Goal: Task Accomplishment & Management: Complete application form

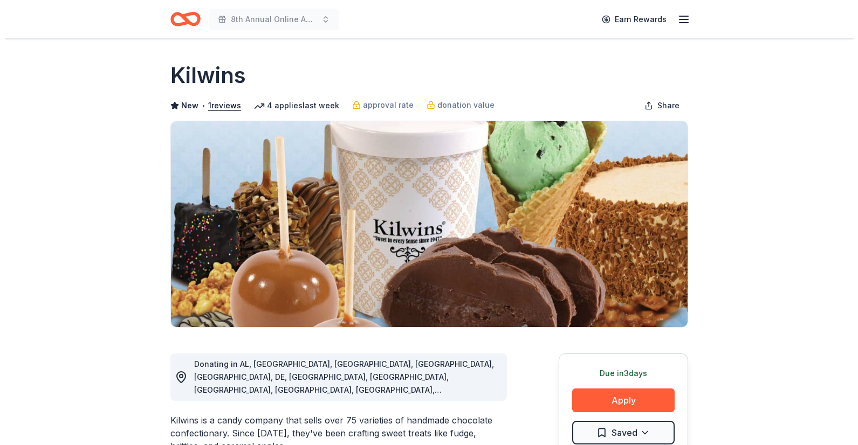
scroll to position [120, 0]
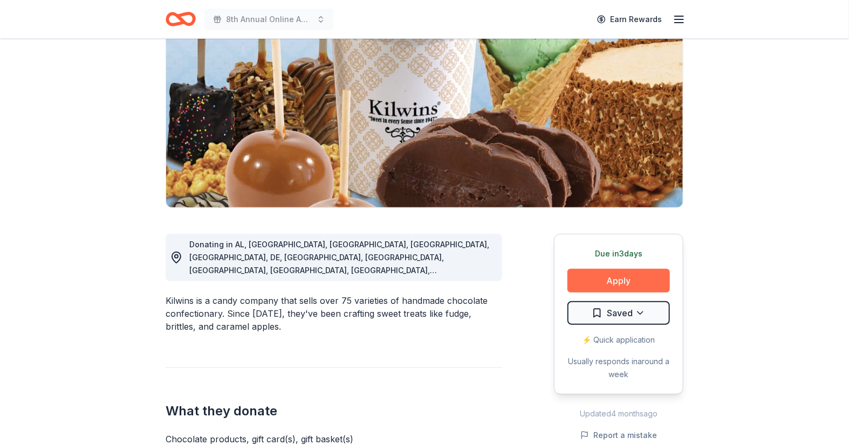
click at [596, 283] on button "Apply" at bounding box center [618, 281] width 102 height 24
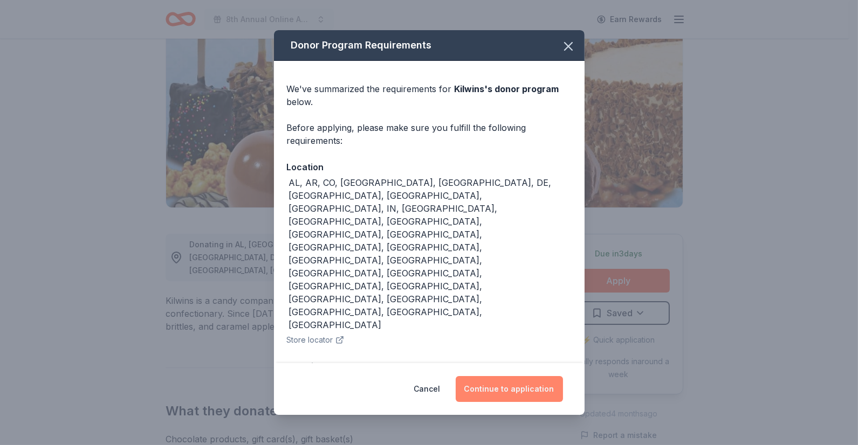
click at [505, 376] on button "Continue to application" at bounding box center [509, 389] width 107 height 26
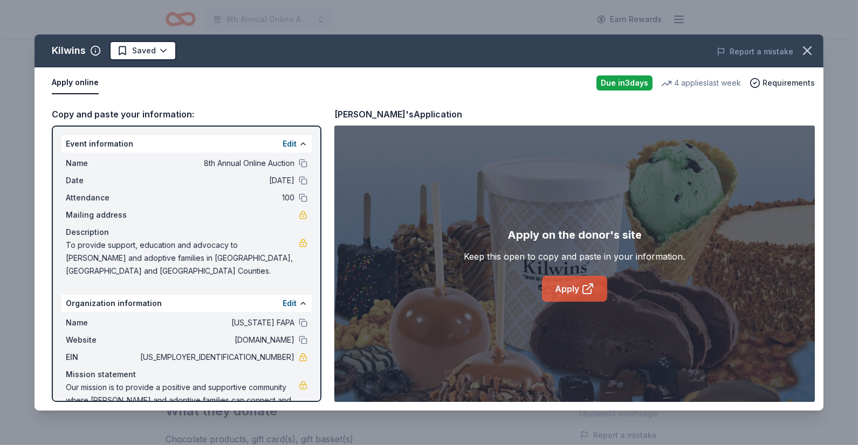
click at [560, 286] on link "Apply" at bounding box center [574, 289] width 65 height 26
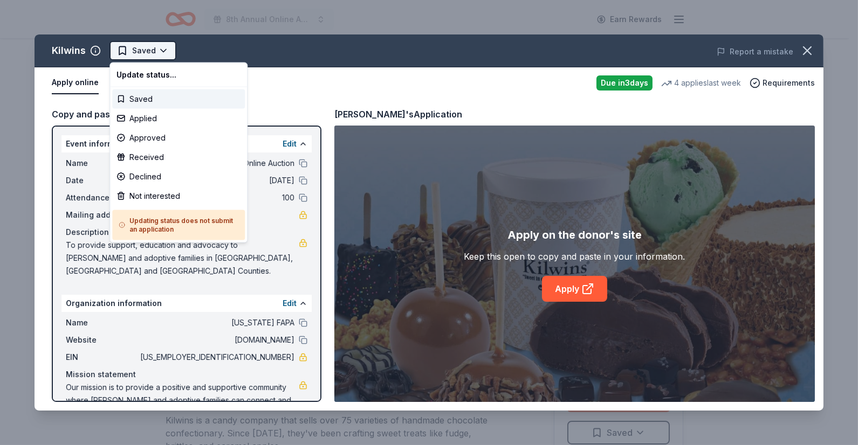
click at [166, 52] on html "8th Annual Online Auction Earn Rewards Due in 3 days Share Kilwins New • 1 revi…" at bounding box center [429, 222] width 858 height 445
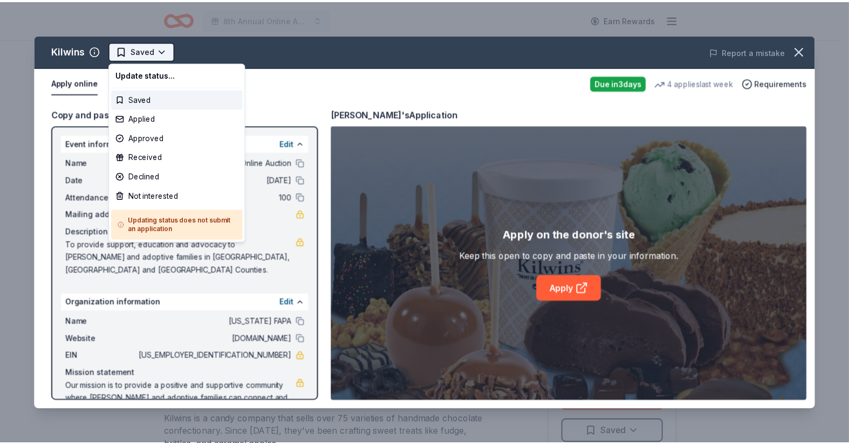
scroll to position [0, 0]
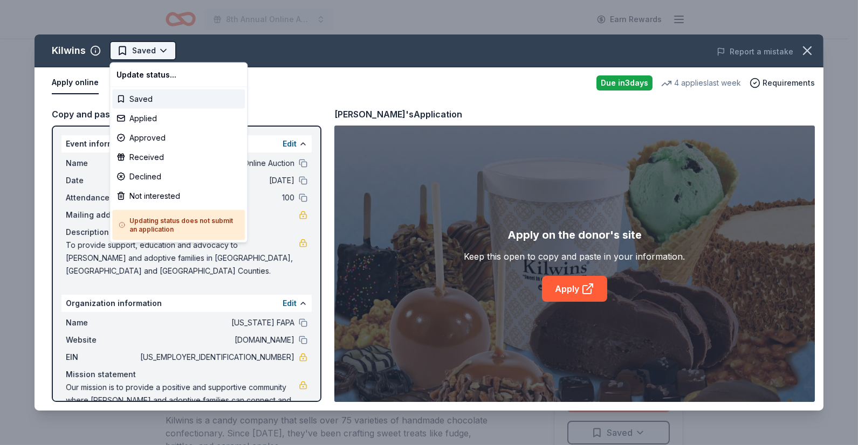
click at [166, 52] on html "8th Annual Online Auction Earn Rewards Due in 3 days Share Kilwins New • 1 revi…" at bounding box center [429, 222] width 858 height 445
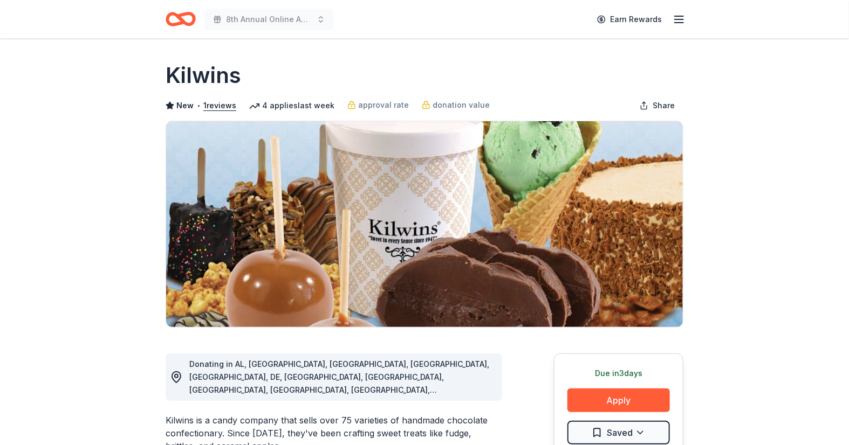
click at [433, 73] on div "Kilwins" at bounding box center [425, 75] width 518 height 30
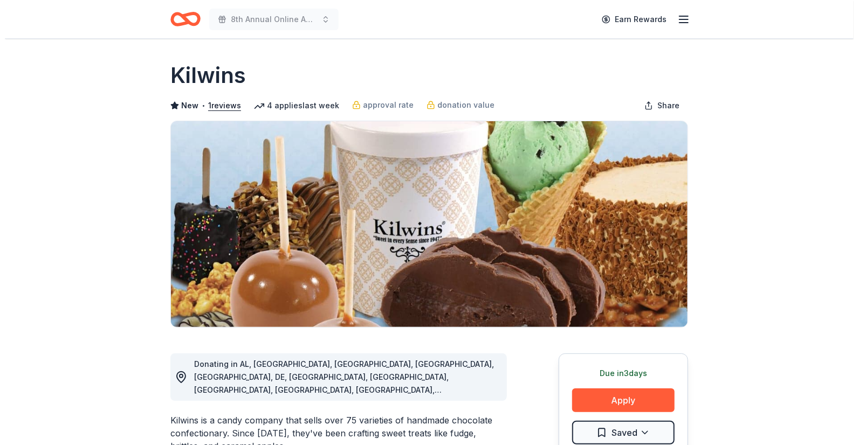
scroll to position [120, 0]
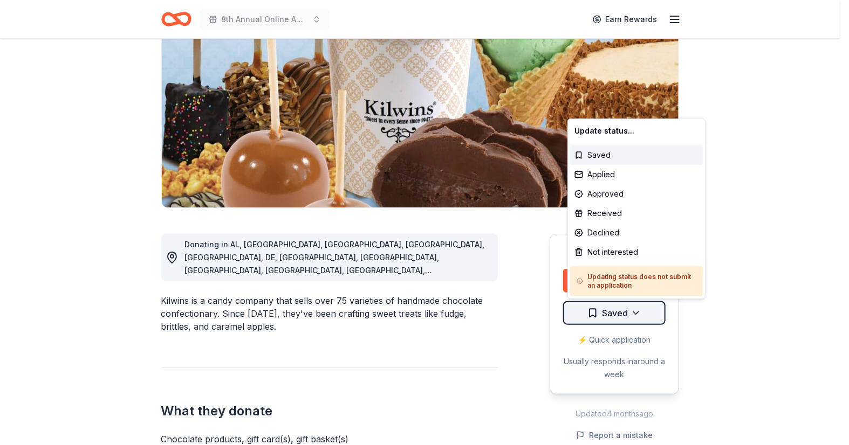
click at [645, 319] on html "8th Annual Online Auction Earn Rewards Due in 3 days Share Kilwins New • 1 revi…" at bounding box center [424, 102] width 849 height 445
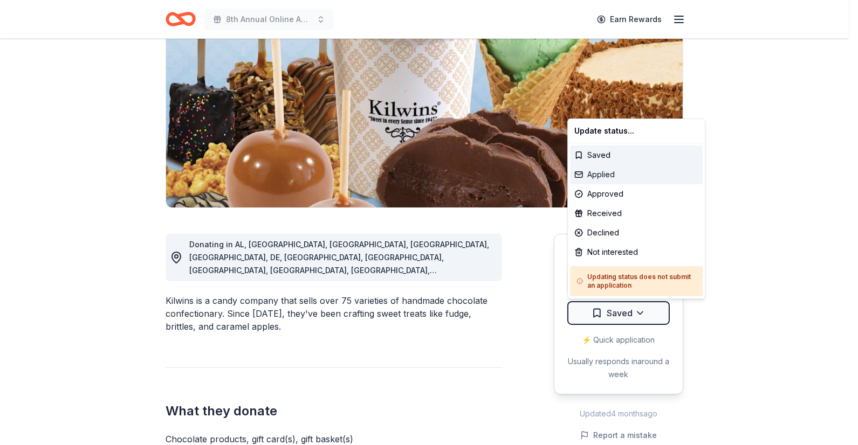
click at [592, 175] on div "Applied" at bounding box center [636, 174] width 133 height 19
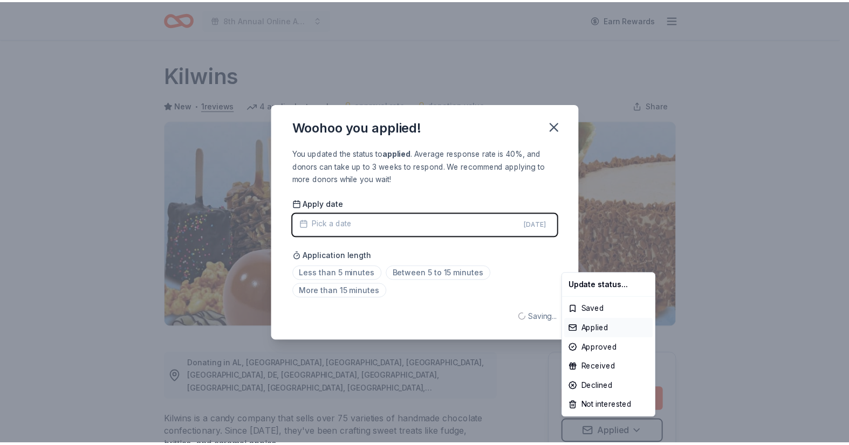
scroll to position [0, 0]
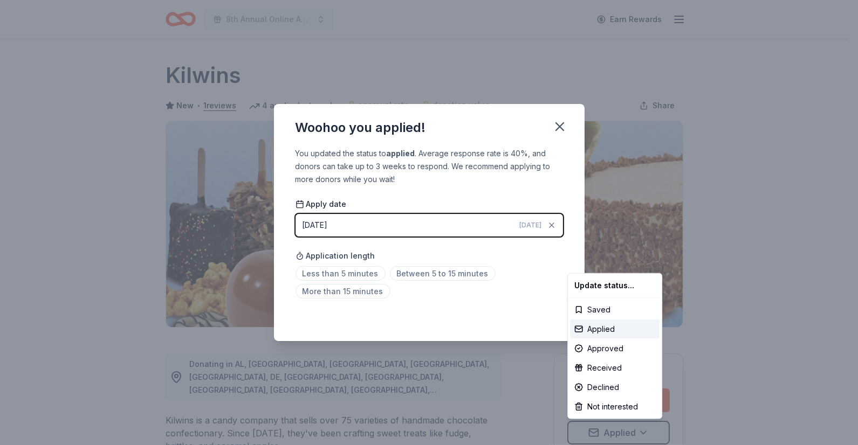
click at [354, 273] on html "8th Annual Online Auction Earn Rewards Due in 3 days Share Kilwins New • 1 revi…" at bounding box center [429, 222] width 858 height 445
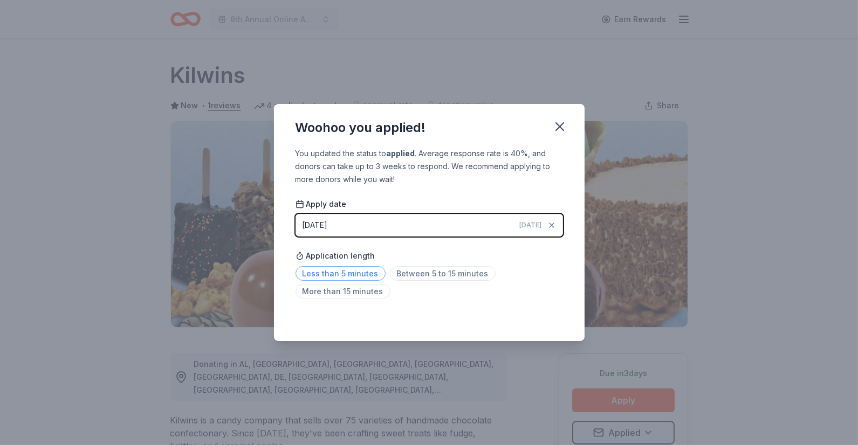
click at [348, 273] on span "Less than 5 minutes" at bounding box center [341, 273] width 90 height 15
click at [564, 124] on icon "button" at bounding box center [559, 126] width 15 height 15
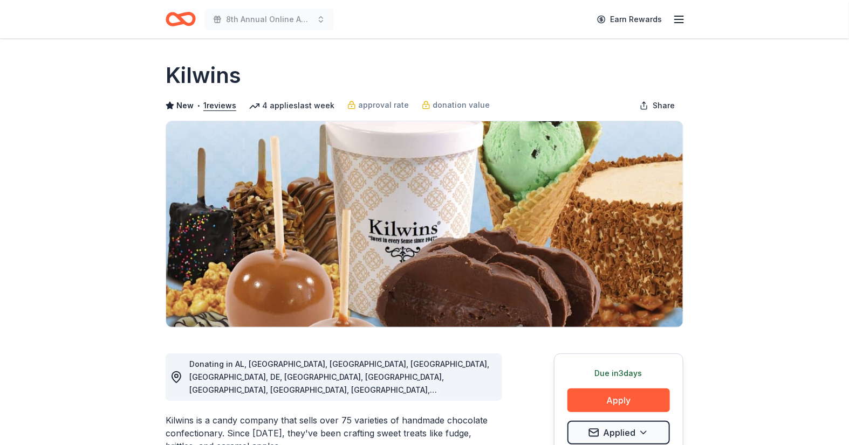
click at [174, 13] on icon "Home" at bounding box center [175, 18] width 17 height 11
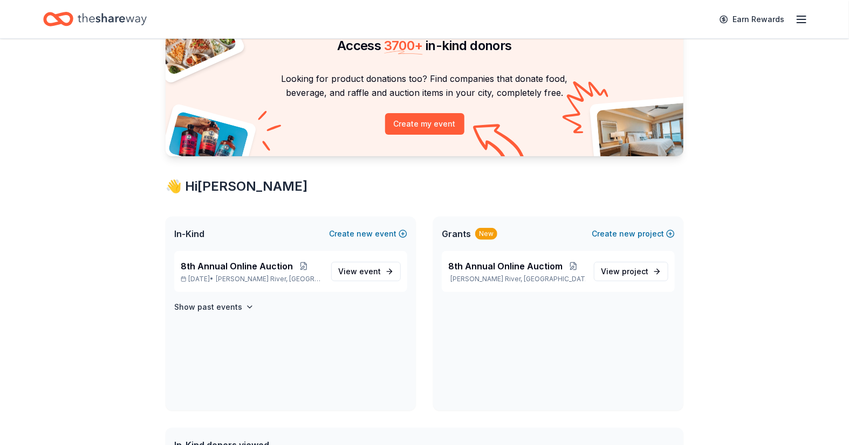
scroll to position [120, 0]
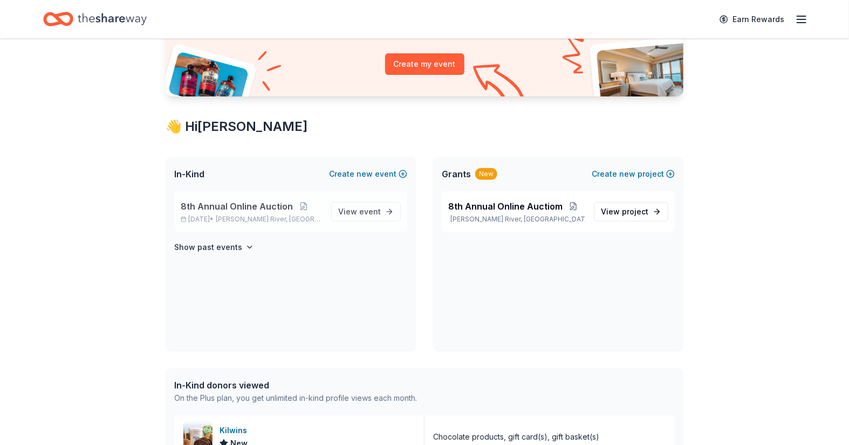
click at [226, 208] on span "8th Annual Online Auction" at bounding box center [237, 206] width 112 height 13
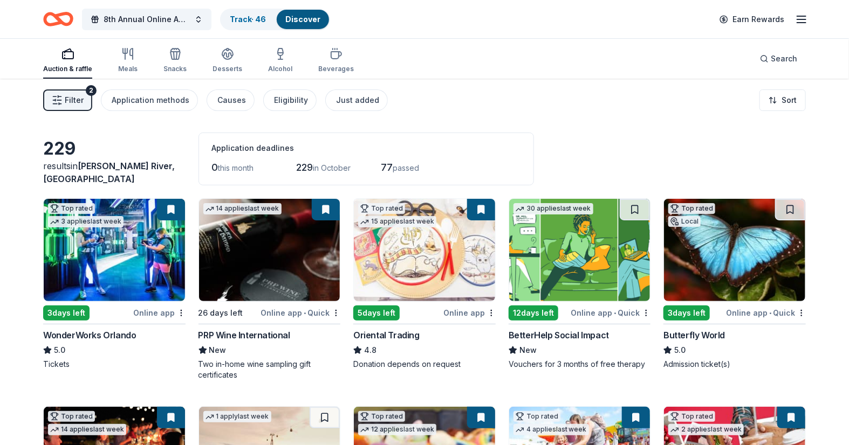
scroll to position [60, 0]
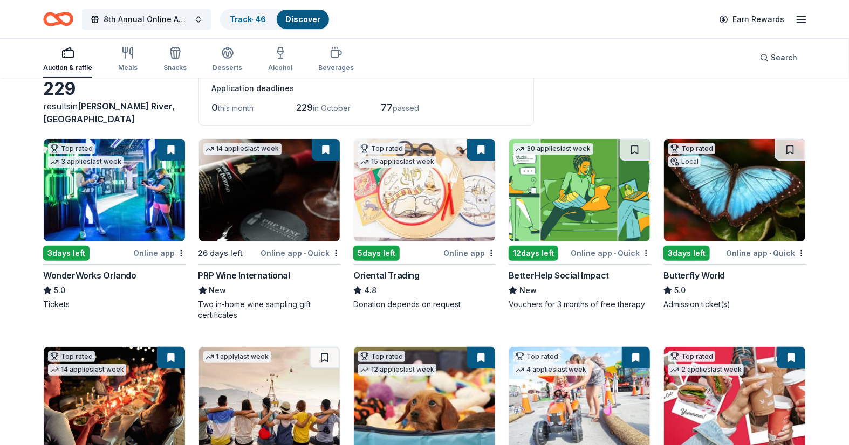
click at [726, 193] on img at bounding box center [734, 190] width 141 height 102
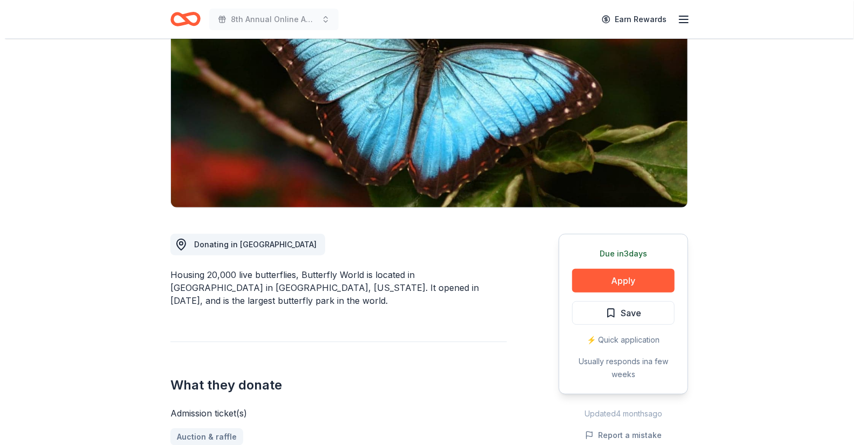
scroll to position [120, 0]
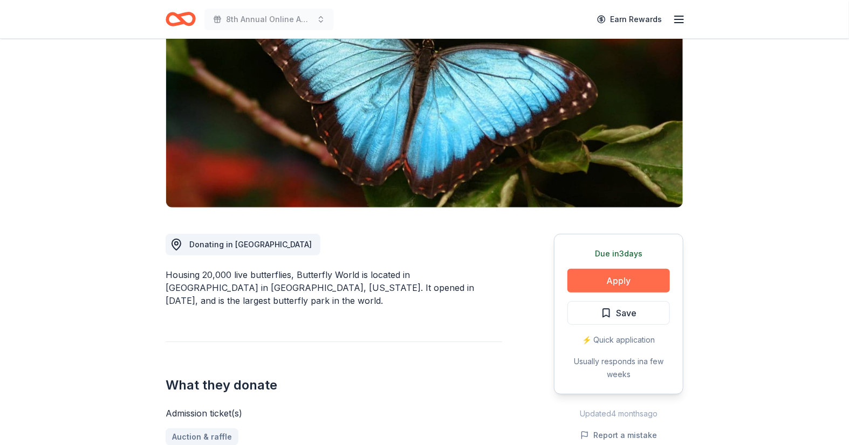
click at [606, 283] on button "Apply" at bounding box center [618, 281] width 102 height 24
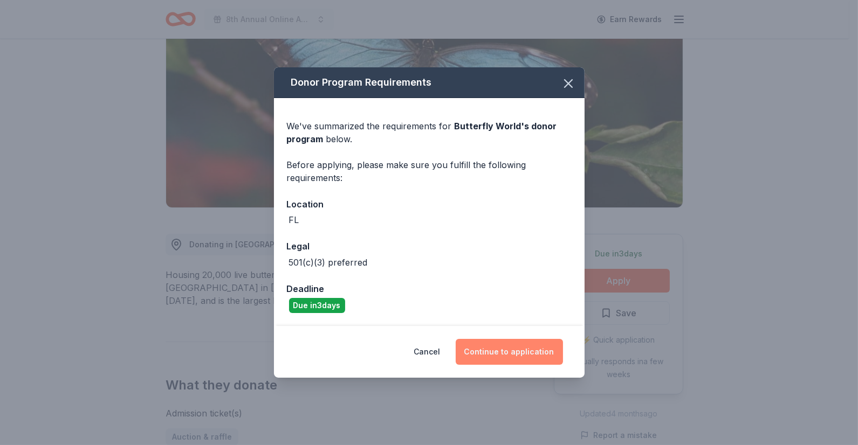
click at [507, 347] on button "Continue to application" at bounding box center [509, 352] width 107 height 26
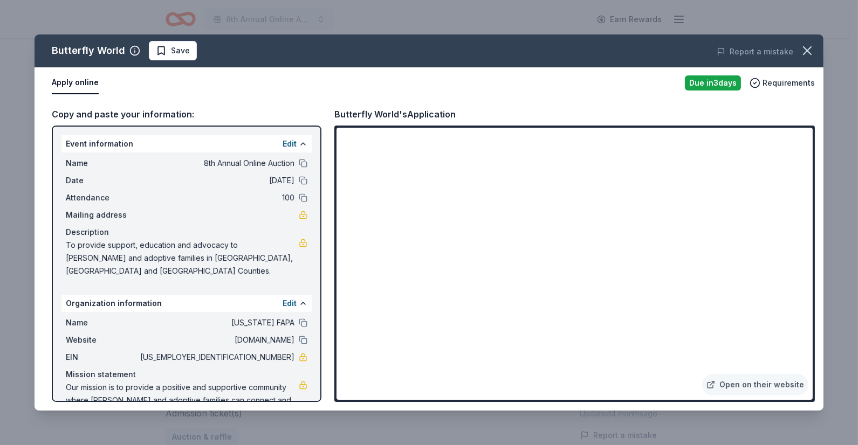
click at [600, 419] on div "Butterfly World Save Report a mistake Apply online Due in 3 days Requirements C…" at bounding box center [429, 222] width 858 height 445
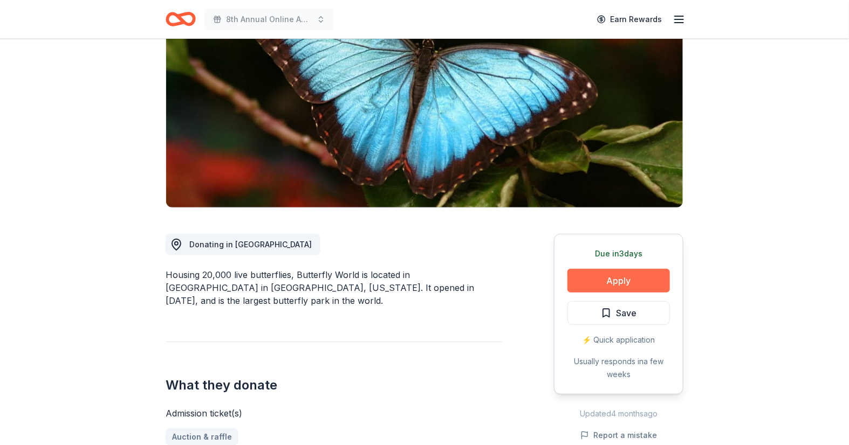
click at [615, 277] on button "Apply" at bounding box center [618, 281] width 102 height 24
click at [596, 277] on button "Apply" at bounding box center [618, 281] width 102 height 24
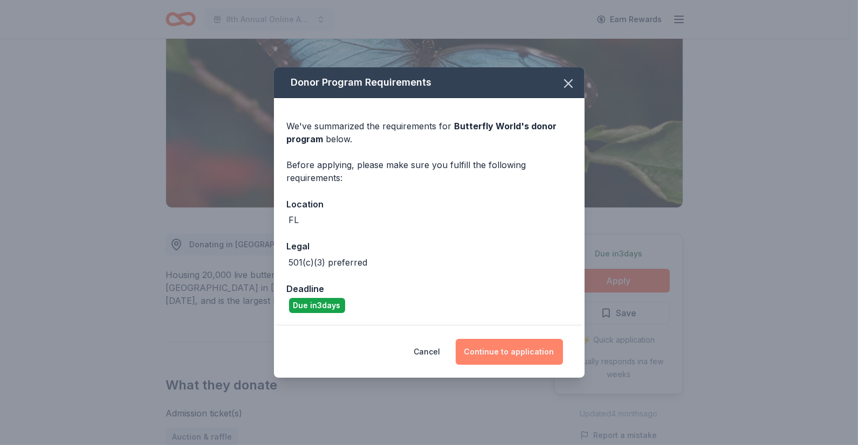
click at [503, 353] on button "Continue to application" at bounding box center [509, 352] width 107 height 26
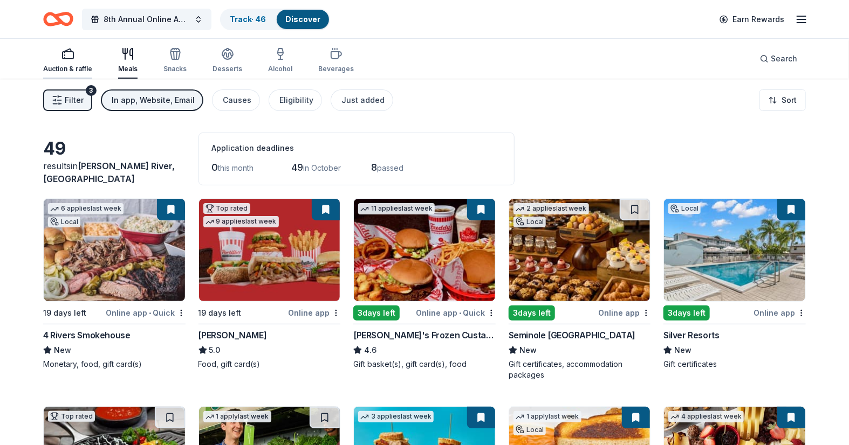
click at [66, 58] on rect "button" at bounding box center [68, 55] width 11 height 7
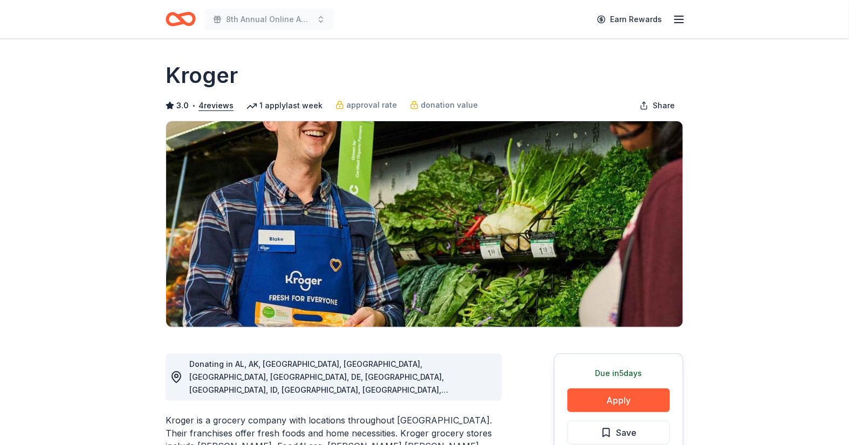
click at [182, 13] on icon "Home" at bounding box center [185, 18] width 17 height 11
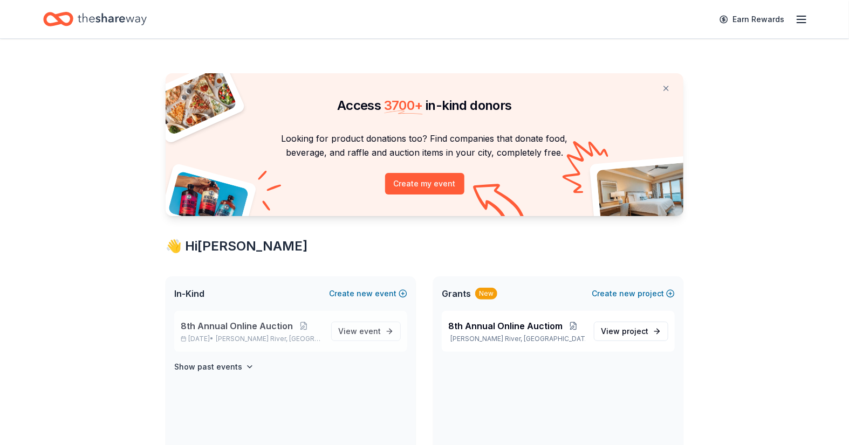
click at [240, 321] on span "8th Annual Online Auction" at bounding box center [237, 326] width 112 height 13
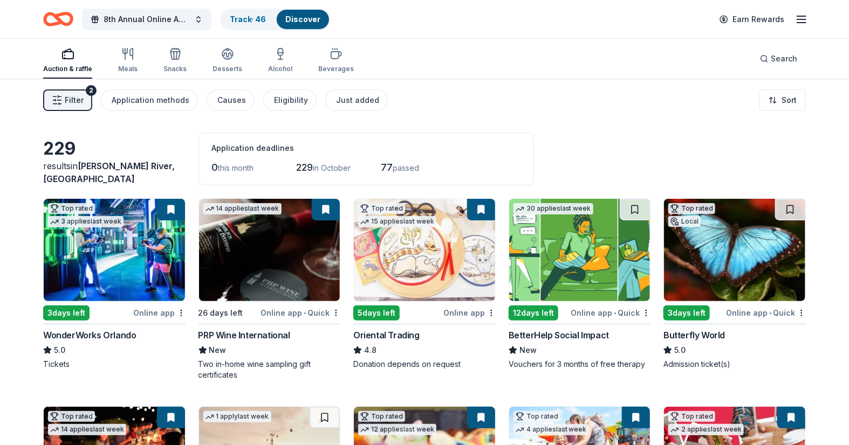
click at [723, 245] on img at bounding box center [734, 250] width 141 height 102
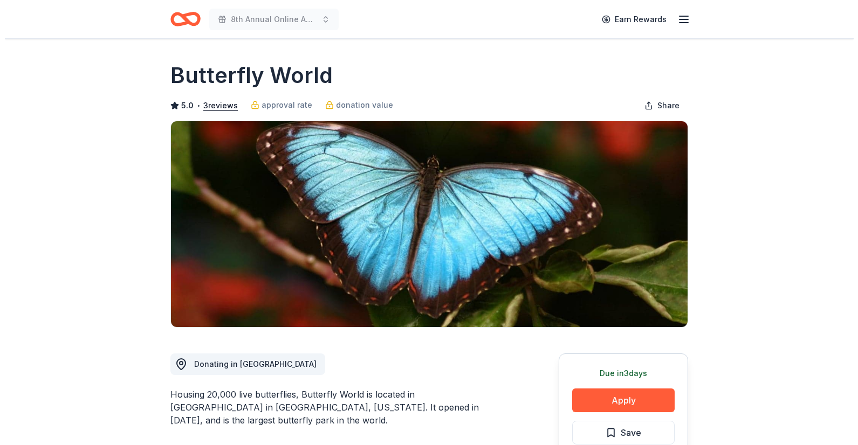
scroll to position [239, 0]
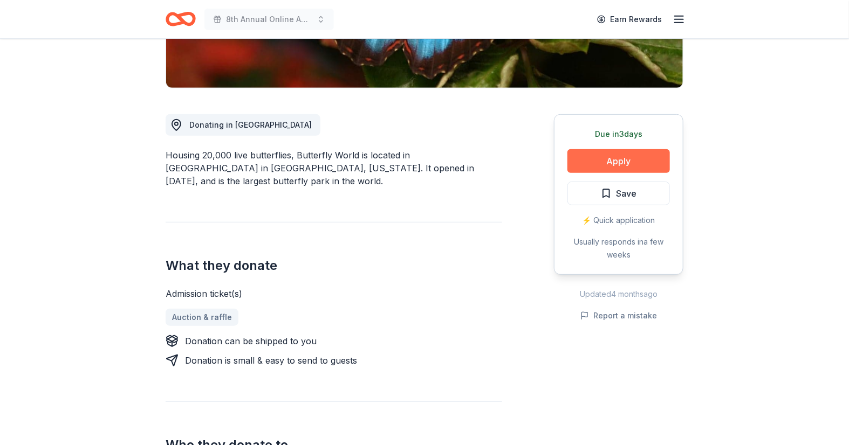
click at [610, 159] on button "Apply" at bounding box center [618, 161] width 102 height 24
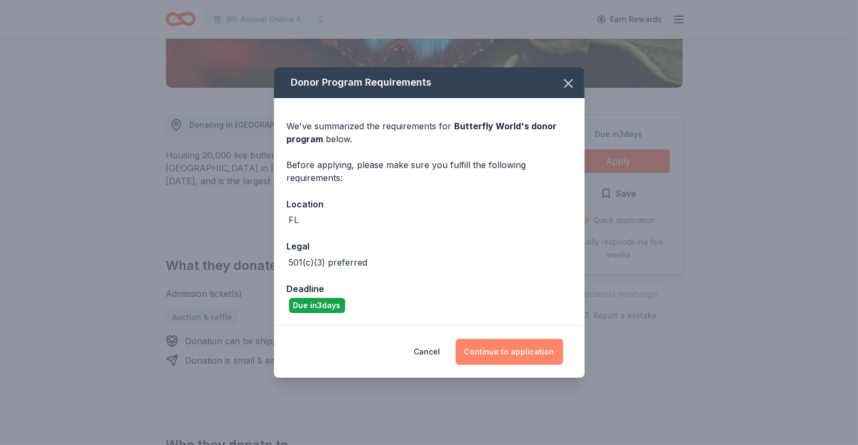
click at [529, 346] on button "Continue to application" at bounding box center [509, 352] width 107 height 26
